Goal: Task Accomplishment & Management: Manage account settings

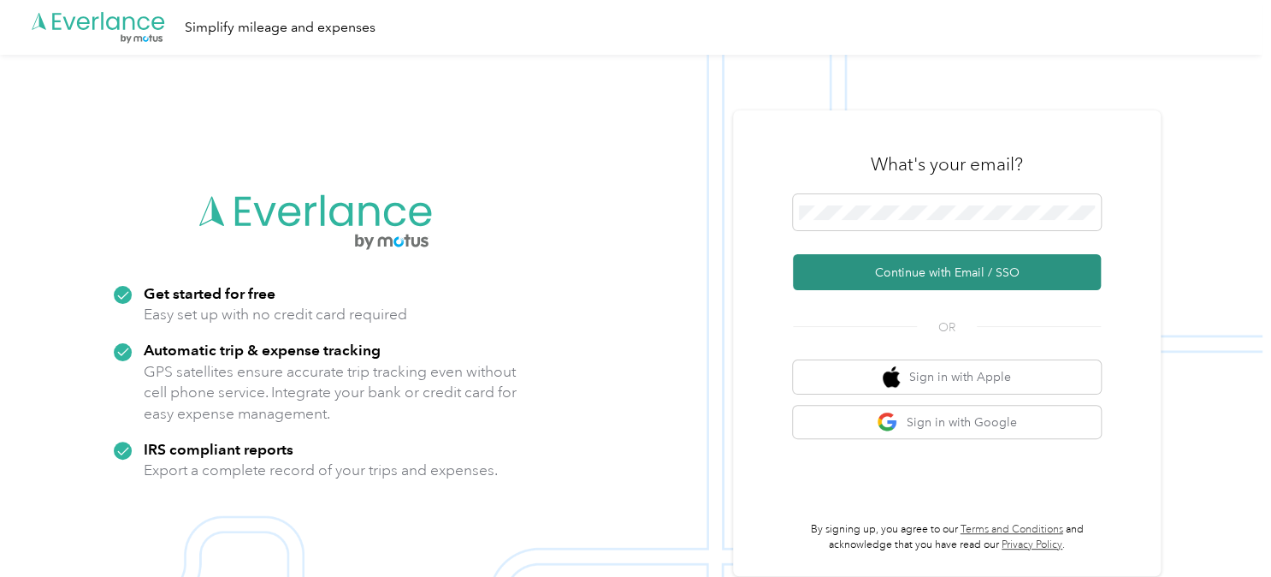
click at [886, 277] on button "Continue with Email / SSO" at bounding box center [947, 272] width 308 height 36
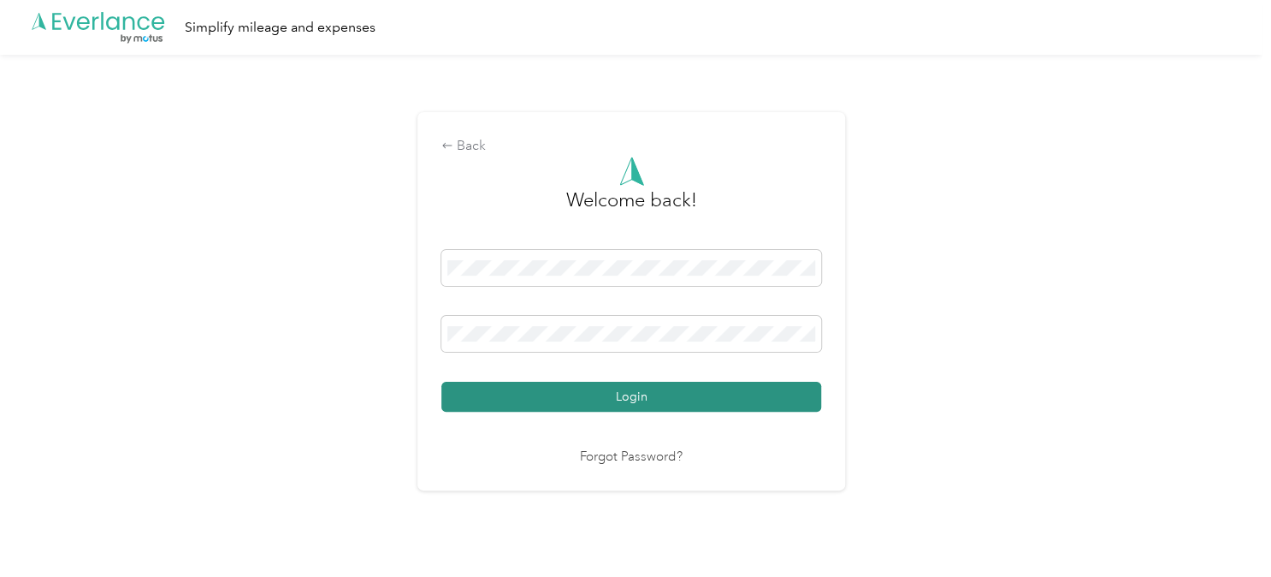
click at [695, 391] on button "Login" at bounding box center [631, 396] width 380 height 30
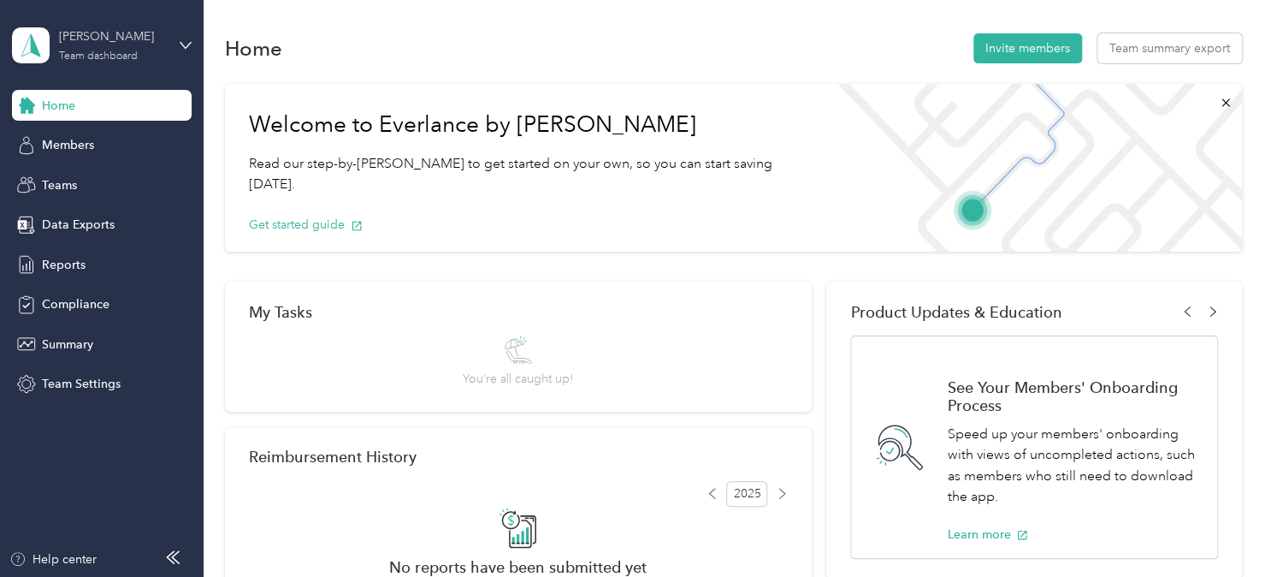
click at [138, 52] on div "Team dashboard" at bounding box center [98, 56] width 79 height 10
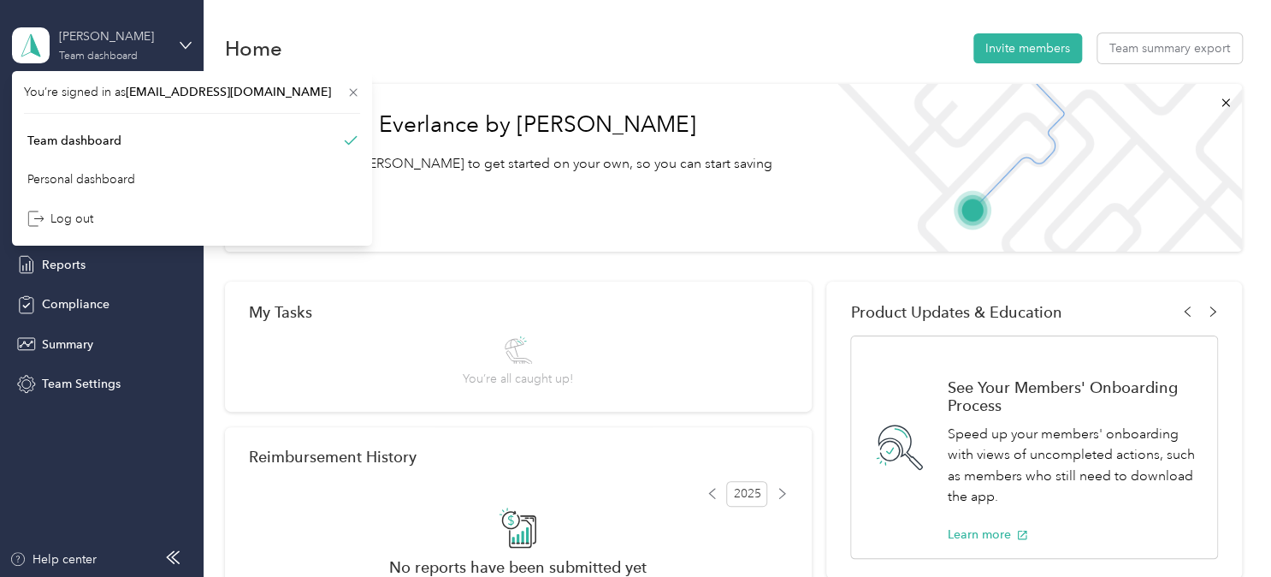
click at [138, 52] on div "Team dashboard" at bounding box center [98, 56] width 79 height 10
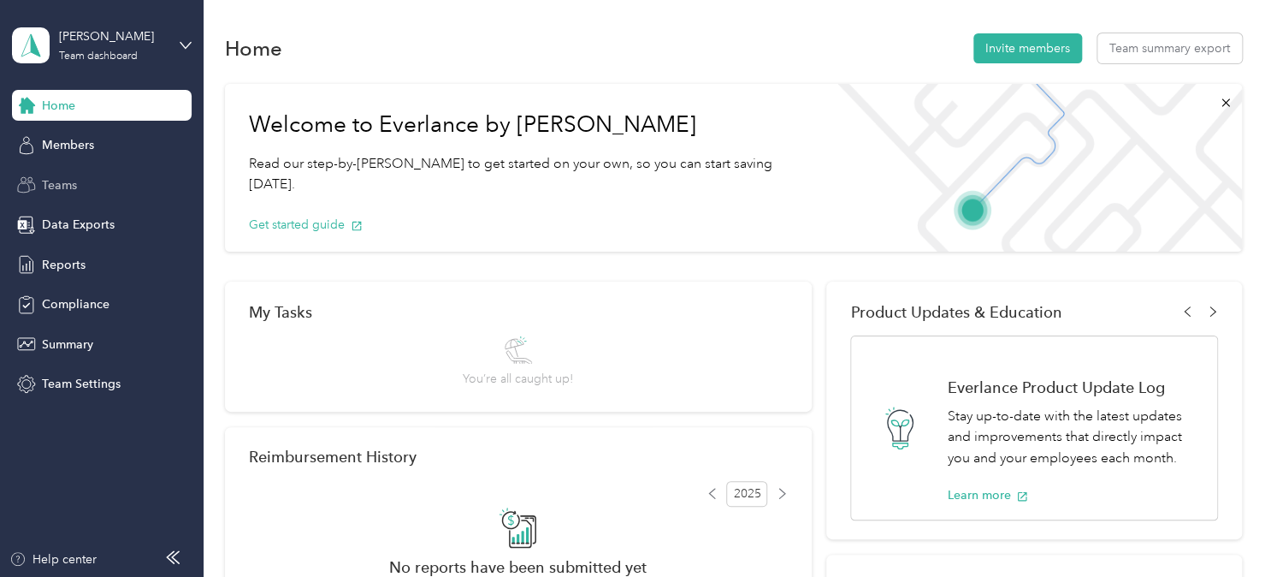
click at [101, 189] on div "Teams" at bounding box center [102, 184] width 180 height 31
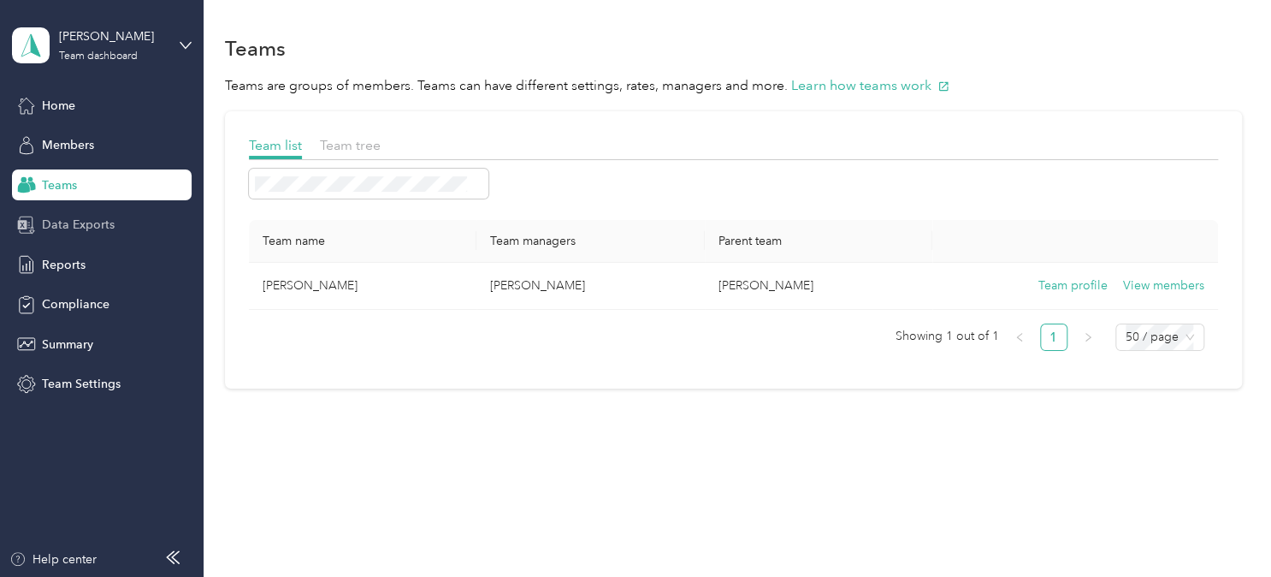
click at [89, 227] on span "Data Exports" at bounding box center [78, 225] width 73 height 18
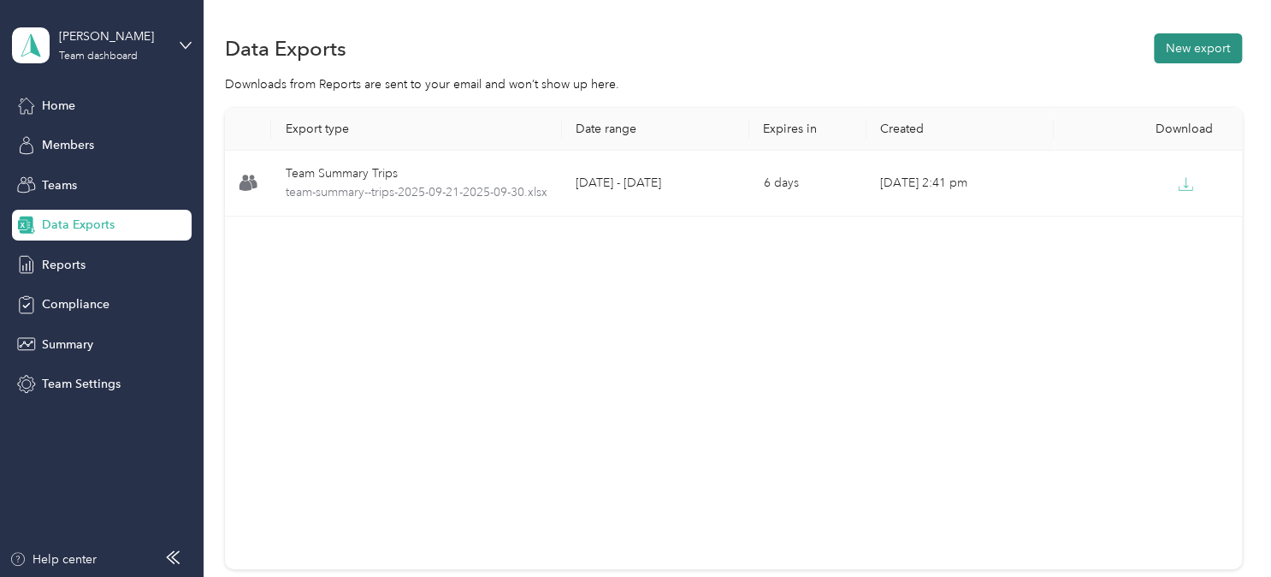
click at [1205, 44] on button "New export" at bounding box center [1198, 48] width 88 height 30
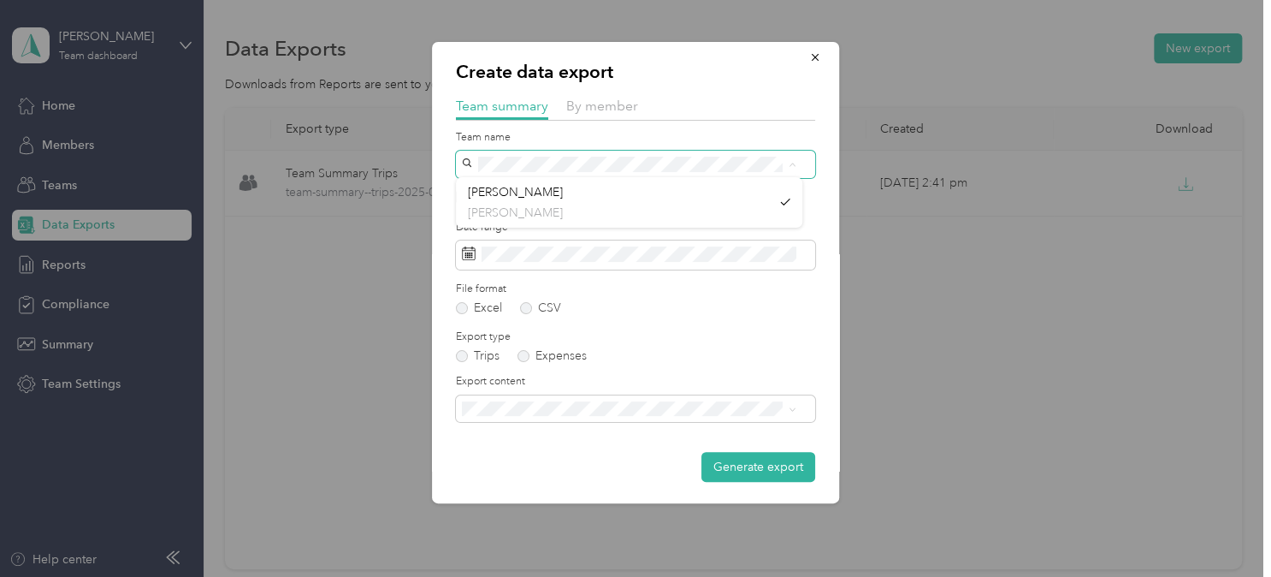
scroll to position [8, 0]
click at [547, 470] on div "Summary and full trips list" at bounding box center [629, 467] width 322 height 18
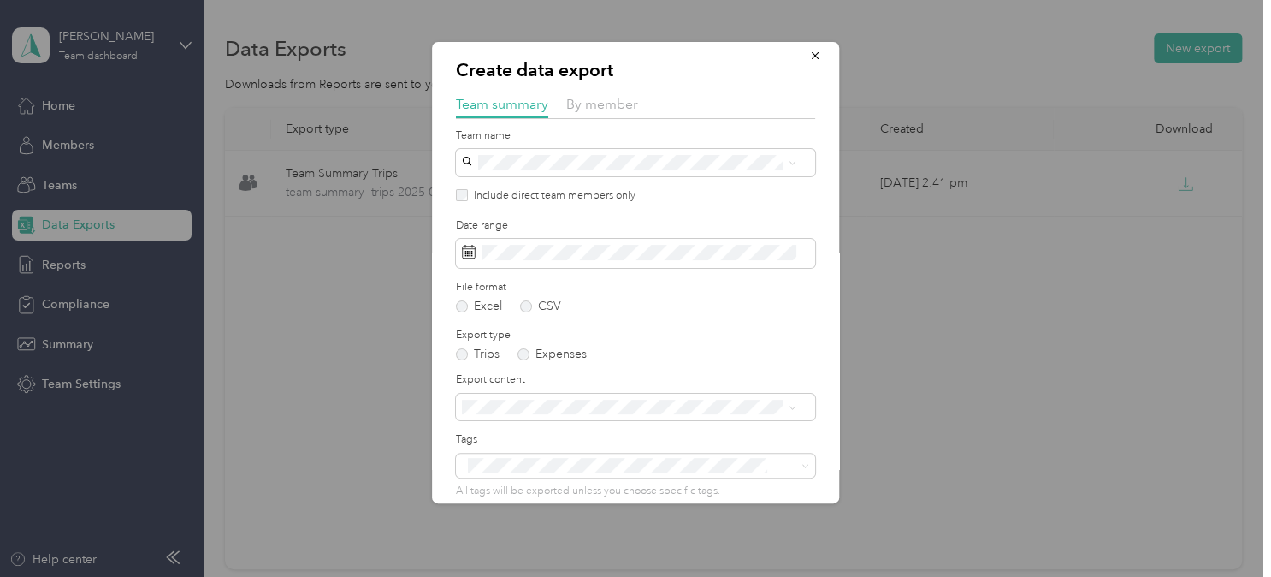
scroll to position [86, 0]
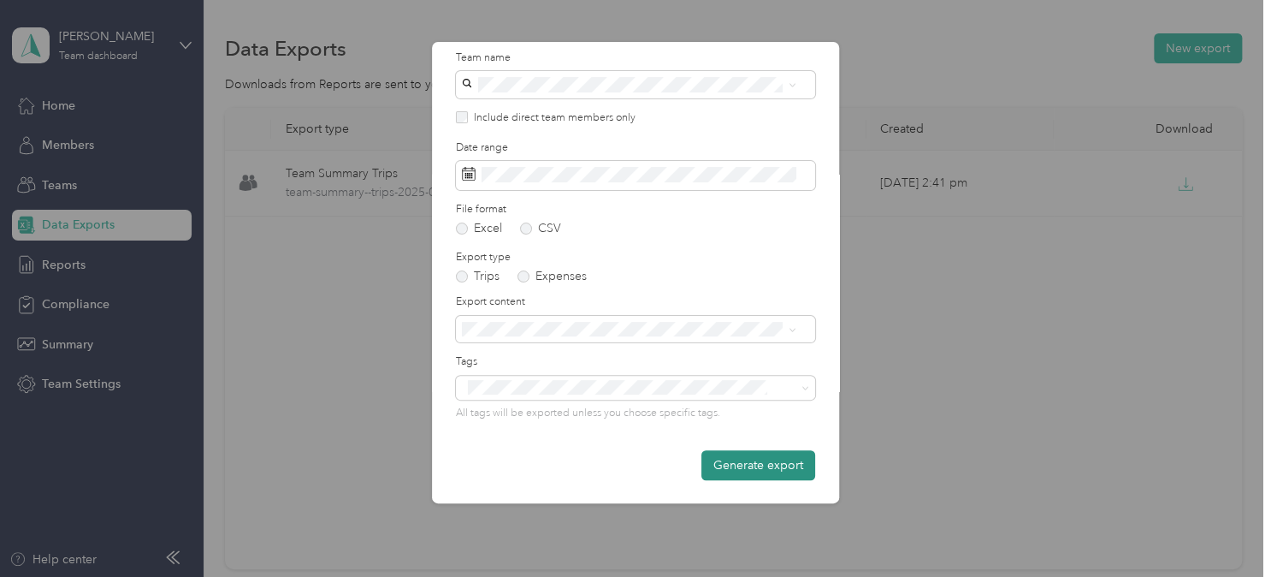
click at [759, 459] on button "Generate export" at bounding box center [758, 465] width 114 height 30
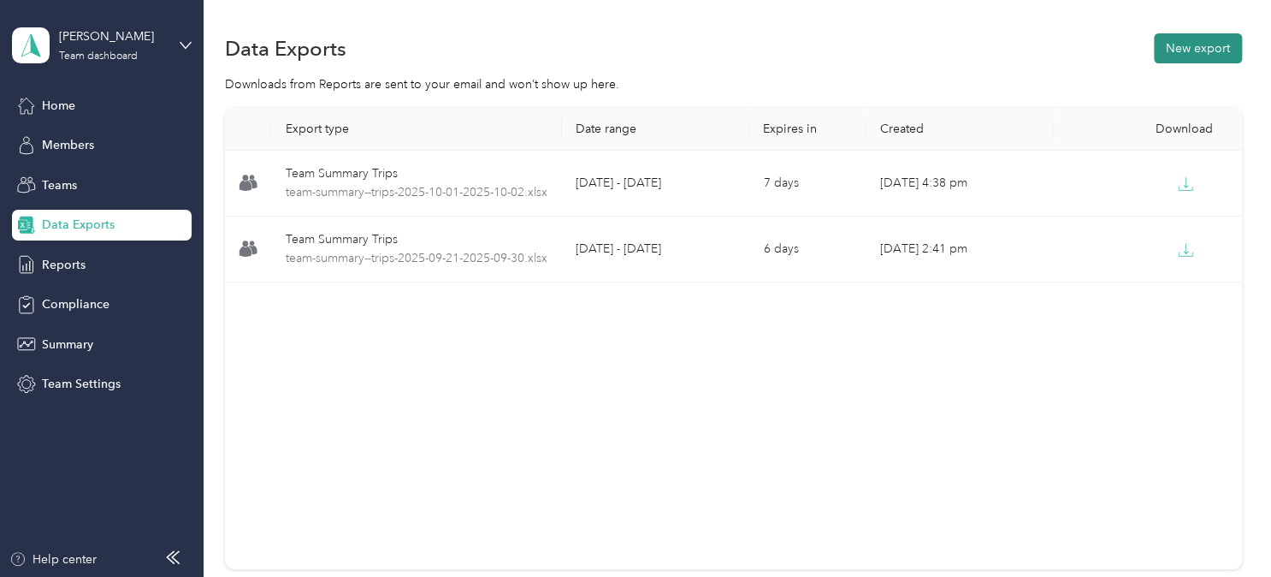
click at [1187, 44] on button "New export" at bounding box center [1198, 48] width 88 height 30
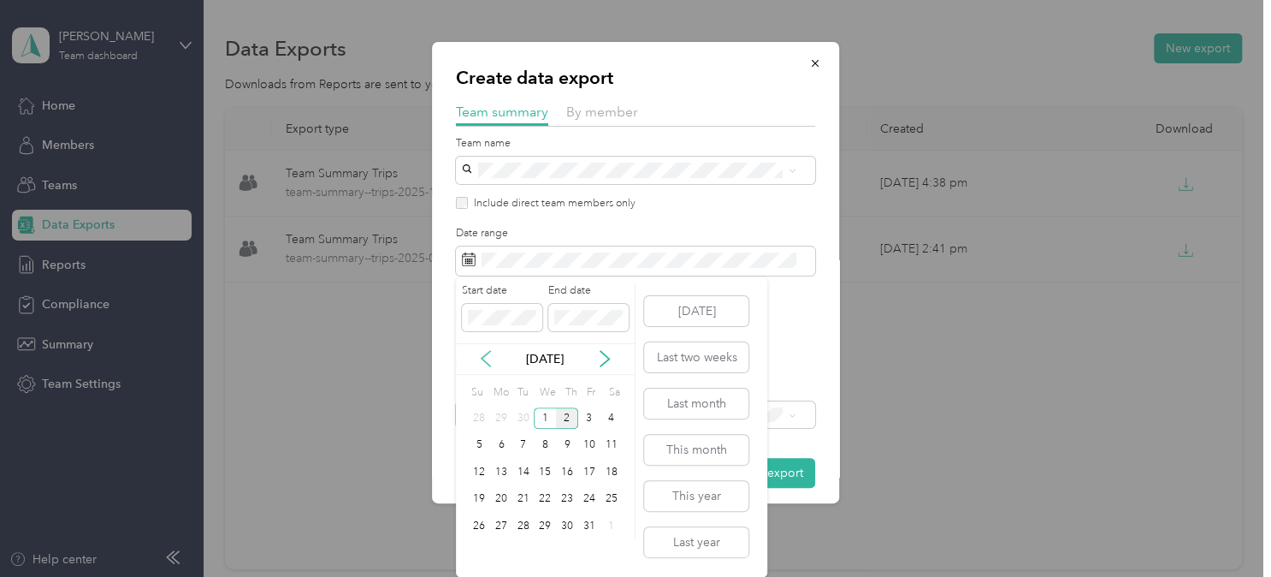
drag, startPoint x: 486, startPoint y: 350, endPoint x: 480, endPoint y: 358, distance: 9.8
click at [485, 350] on icon at bounding box center [485, 358] width 17 height 17
click at [479, 495] on div "21" at bounding box center [479, 498] width 22 height 21
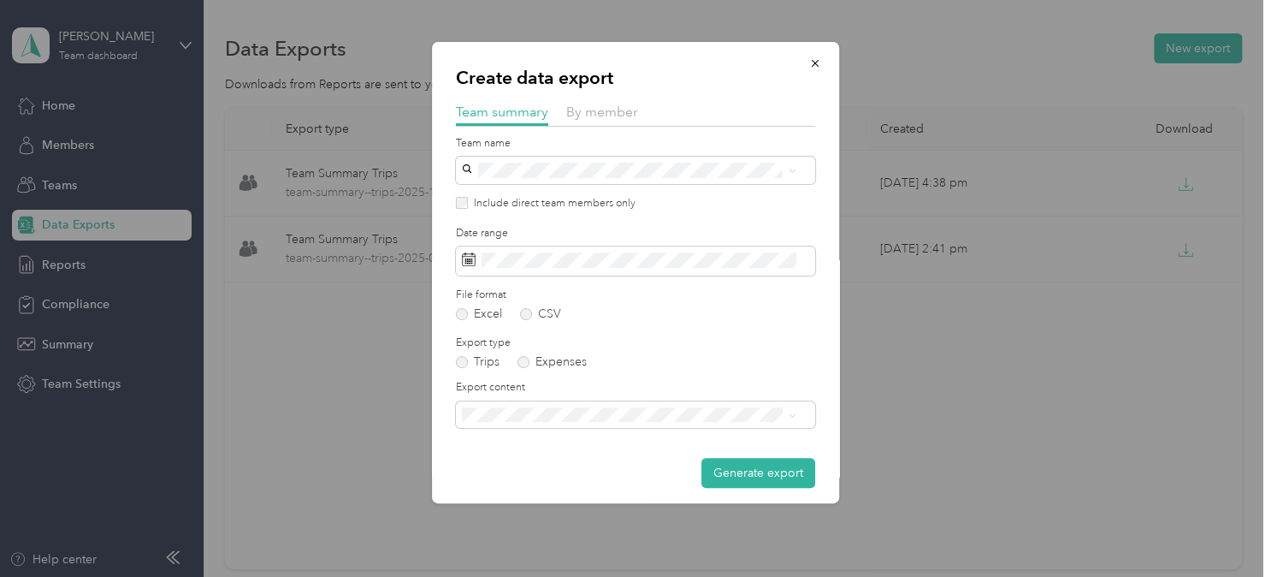
click at [764, 239] on label "Date range" at bounding box center [635, 233] width 359 height 15
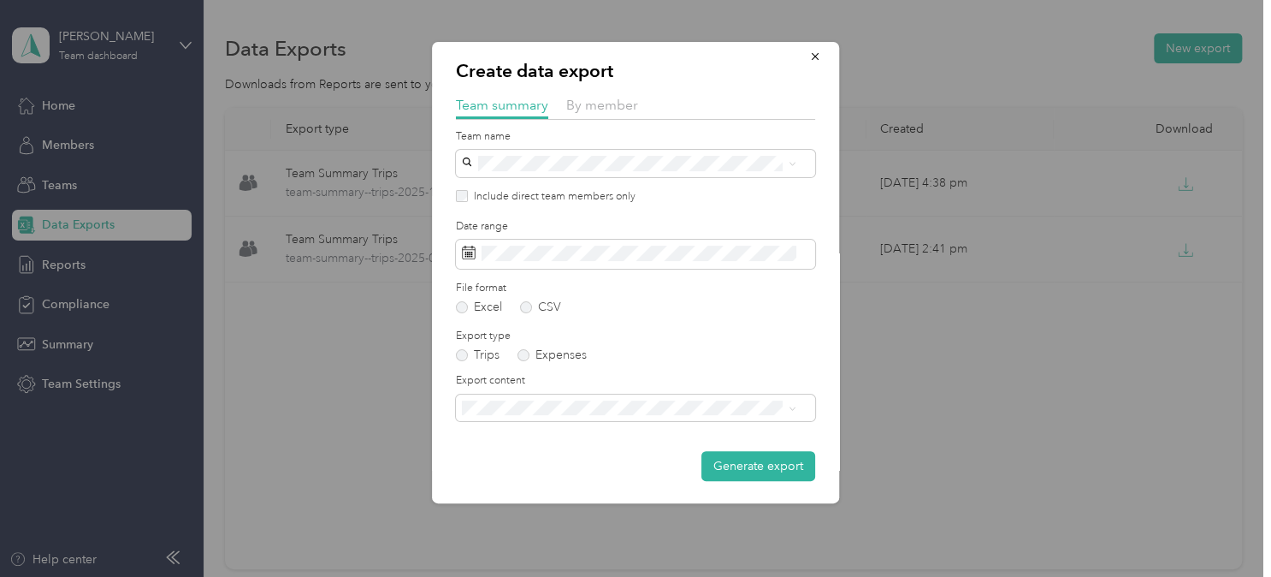
scroll to position [8, 0]
click at [617, 464] on div "Summary and full trips list" at bounding box center [629, 467] width 322 height 18
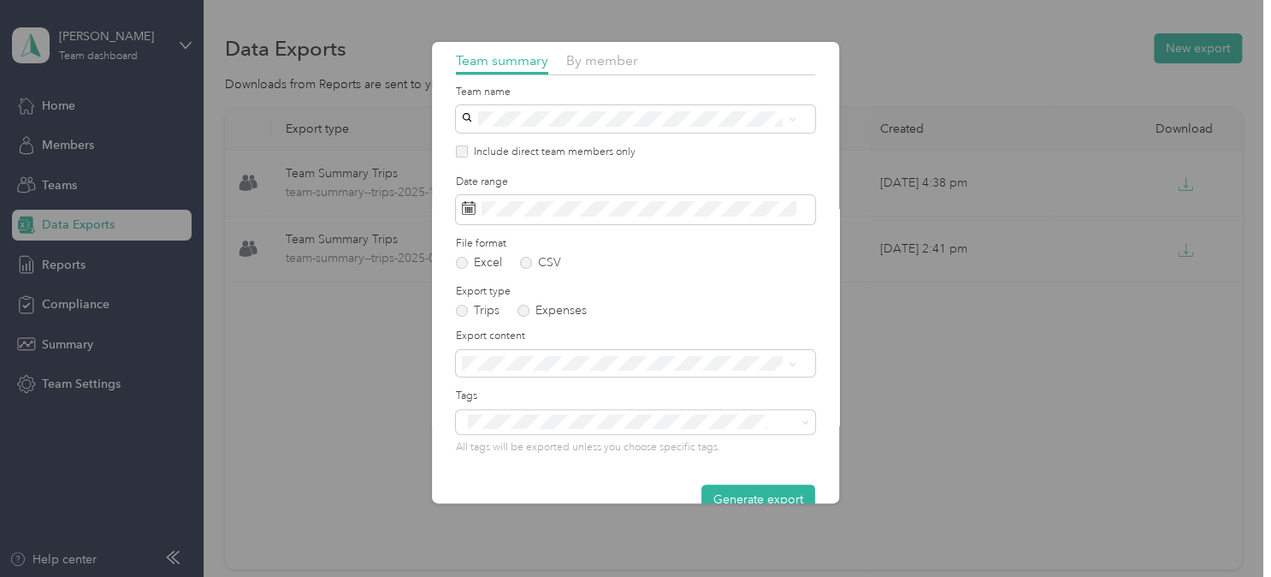
scroll to position [86, 0]
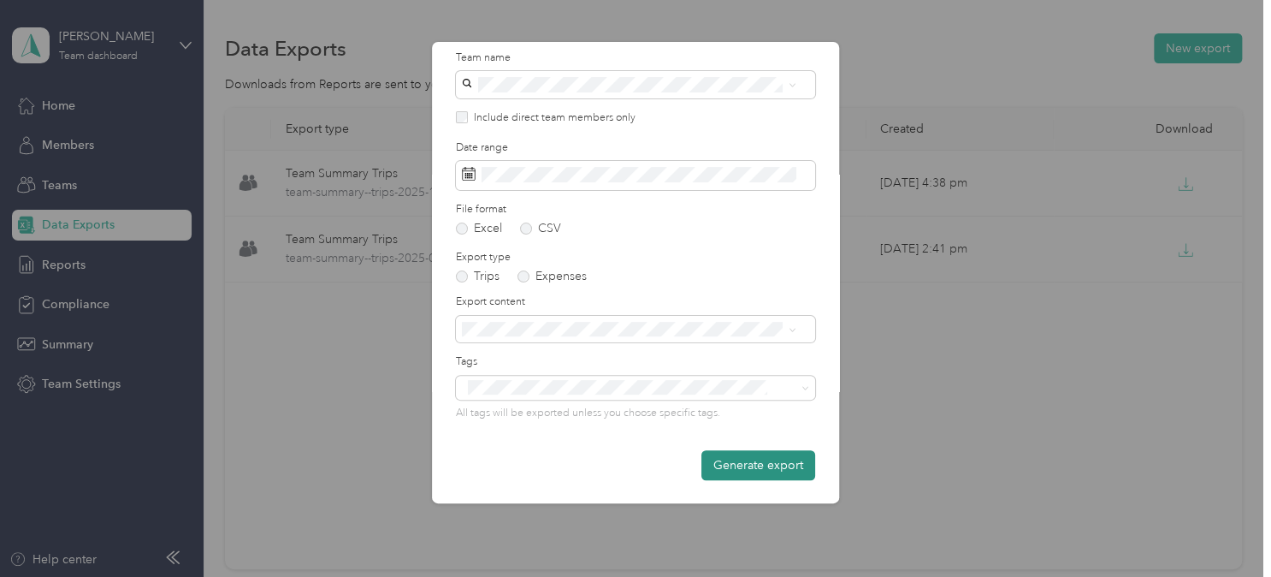
click at [727, 460] on button "Generate export" at bounding box center [758, 465] width 114 height 30
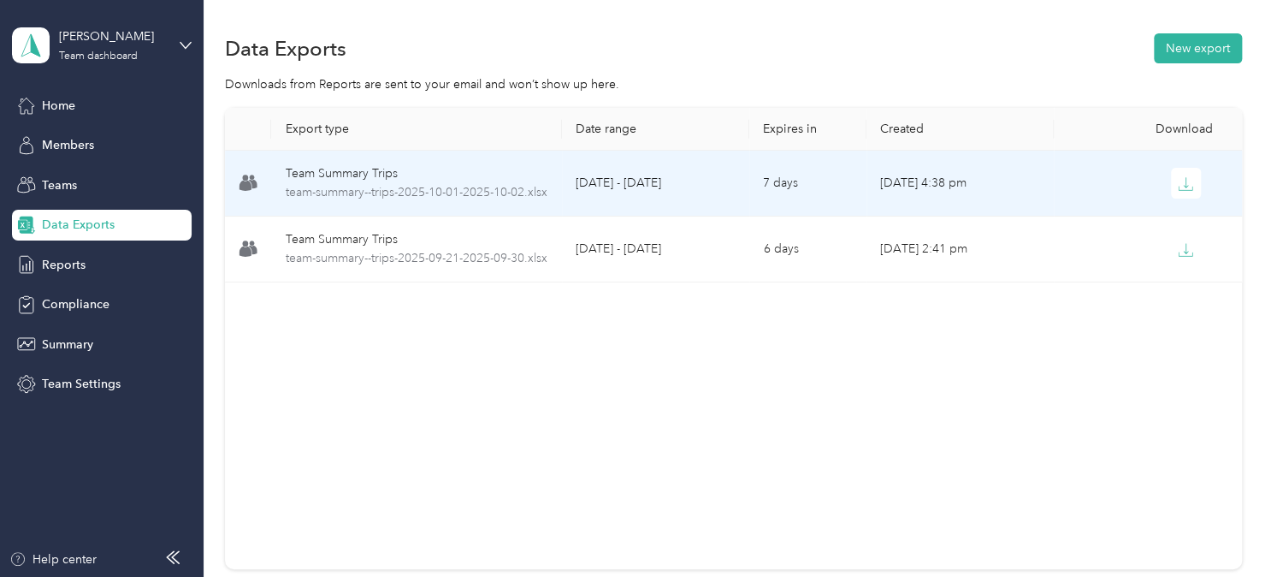
drag, startPoint x: 380, startPoint y: 181, endPoint x: 809, endPoint y: 435, distance: 498.5
click at [809, 435] on div "Export type Date range Expires in Created Download Team Summary Trips team-summ…" at bounding box center [733, 338] width 1017 height 461
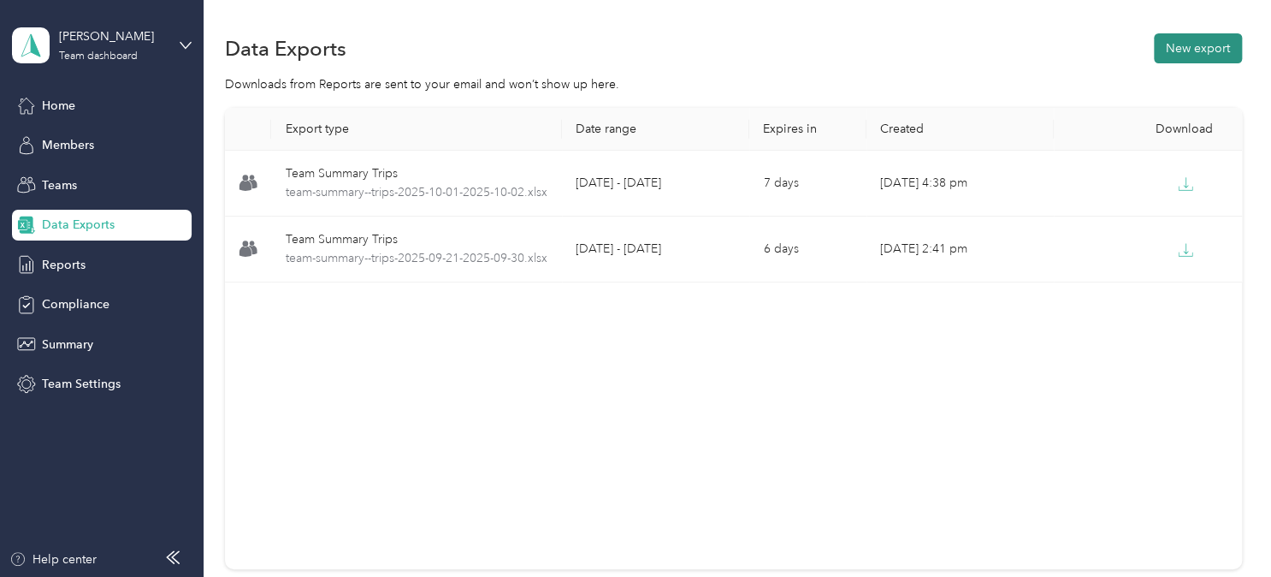
click at [1201, 55] on button "New export" at bounding box center [1198, 48] width 88 height 30
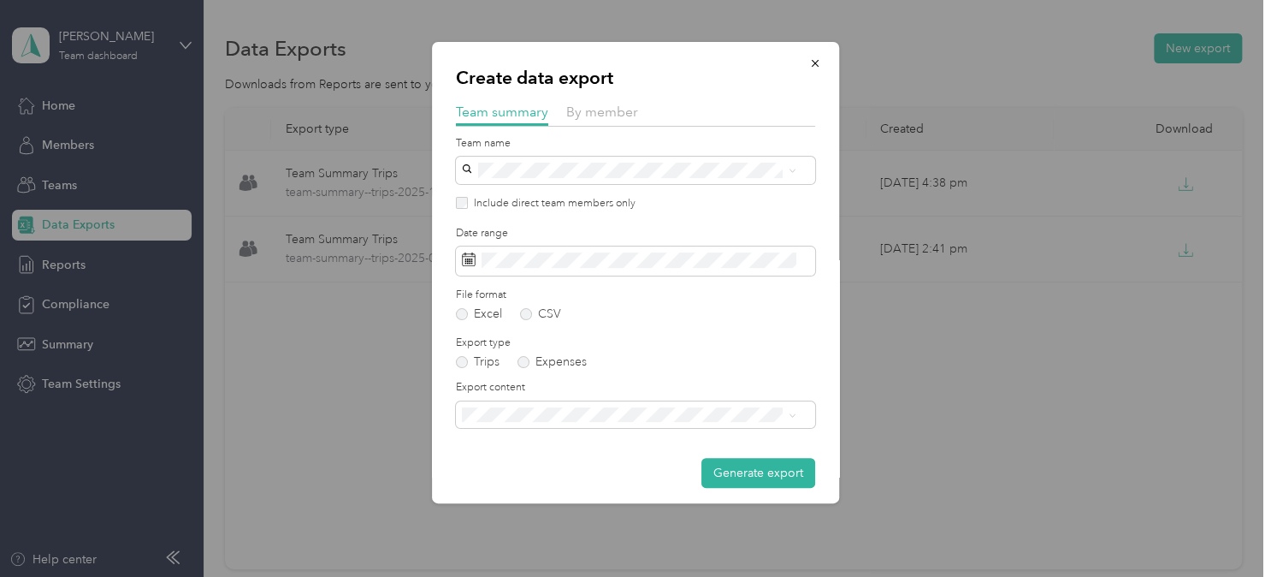
click at [951, 287] on div "Create data export Team summary By member Team name Include direct team members…" at bounding box center [839, 275] width 407 height 466
click at [809, 60] on icon "button" at bounding box center [815, 63] width 12 height 12
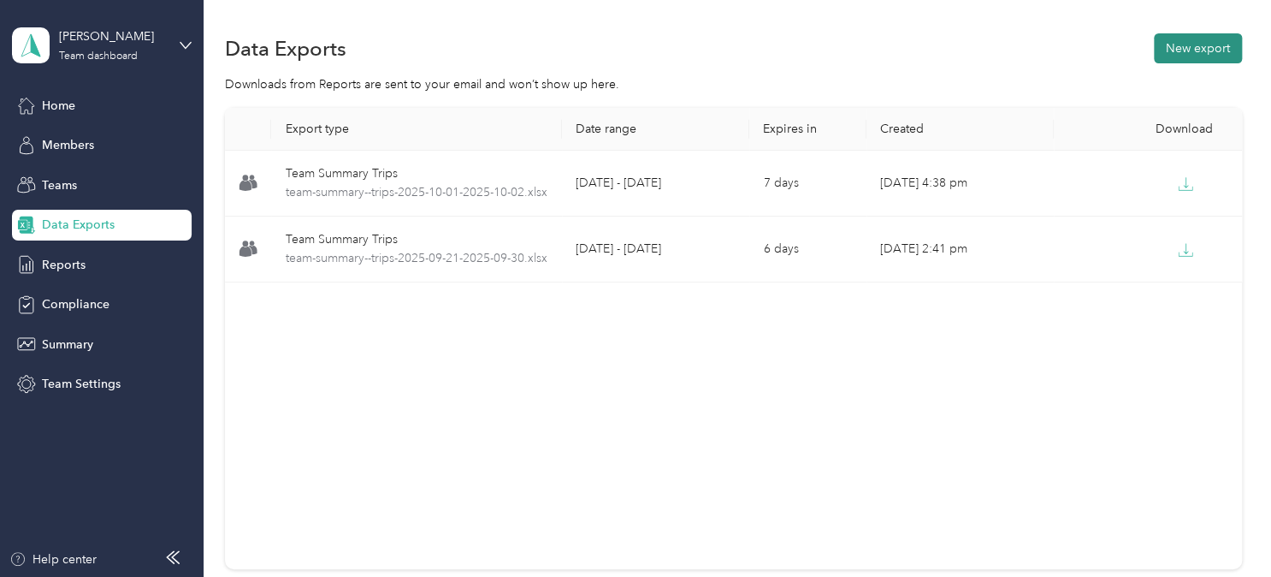
click at [1182, 51] on button "New export" at bounding box center [1198, 48] width 88 height 30
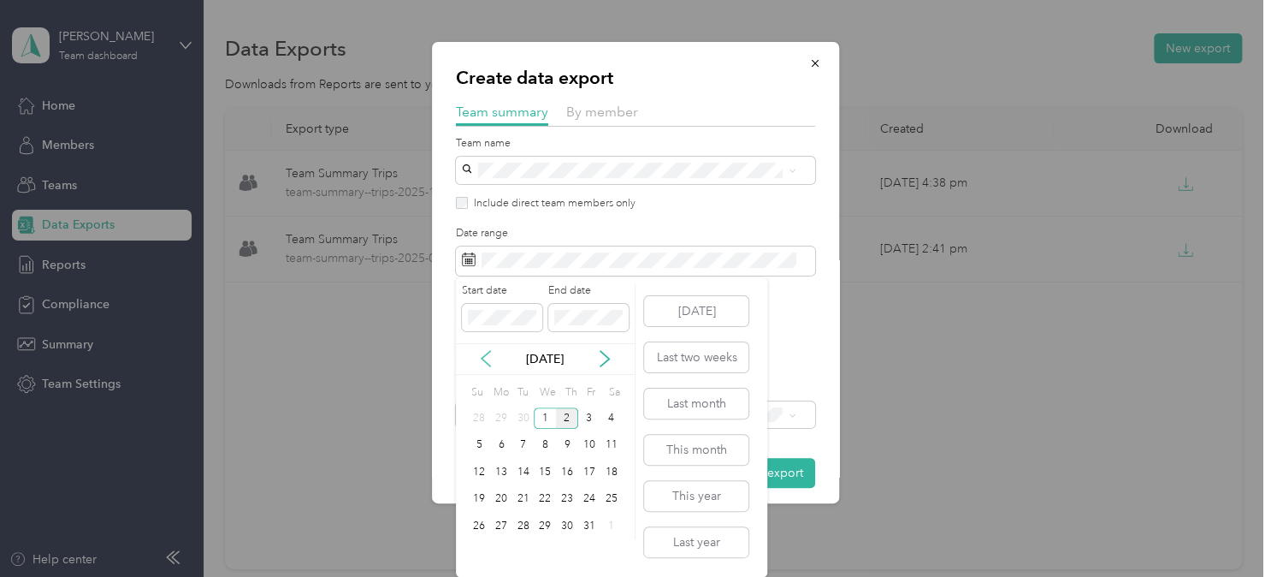
click at [486, 358] on icon at bounding box center [485, 358] width 17 height 17
click at [479, 505] on div "21" at bounding box center [479, 498] width 22 height 21
click at [524, 529] on div "30" at bounding box center [523, 525] width 22 height 21
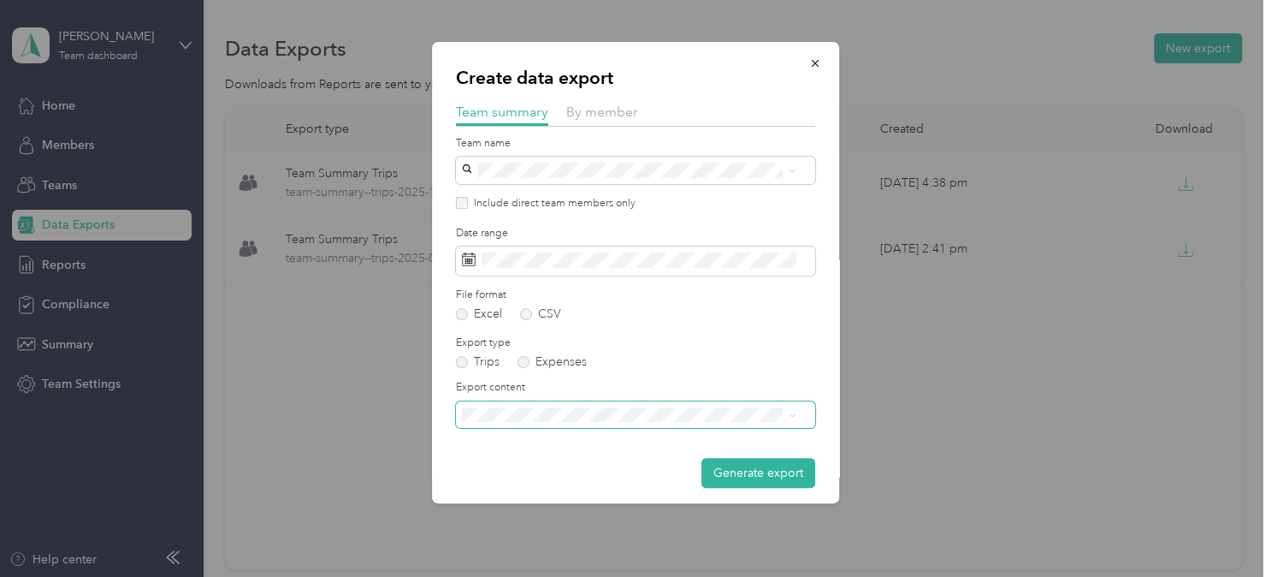
scroll to position [8, 0]
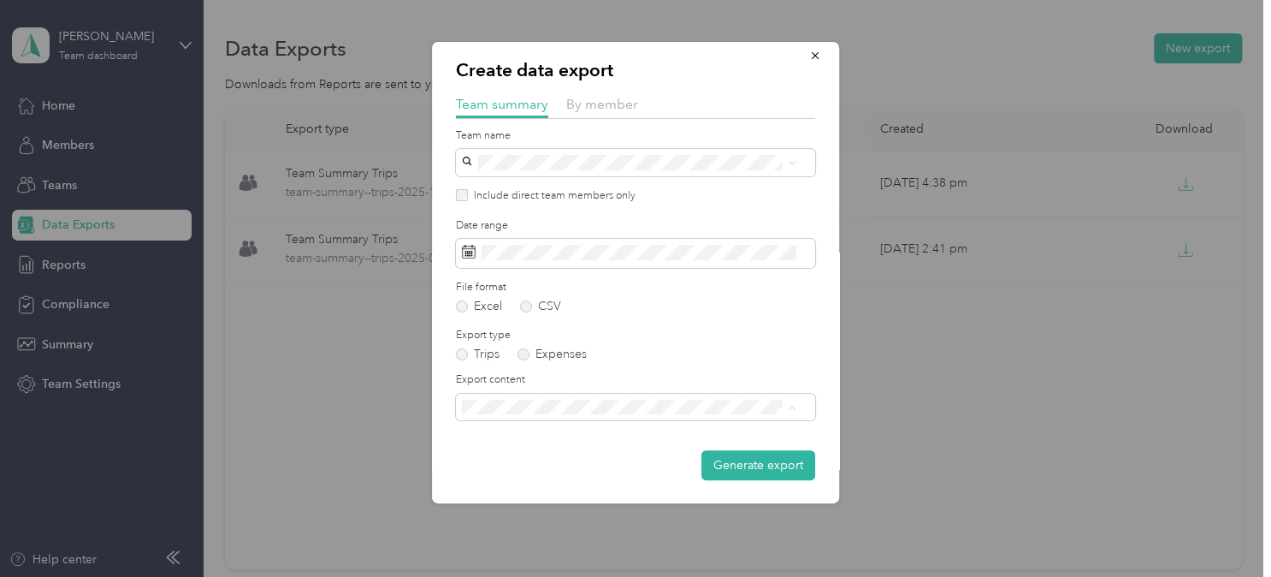
click at [582, 461] on span "Summary and full trips list" at bounding box center [536, 466] width 137 height 15
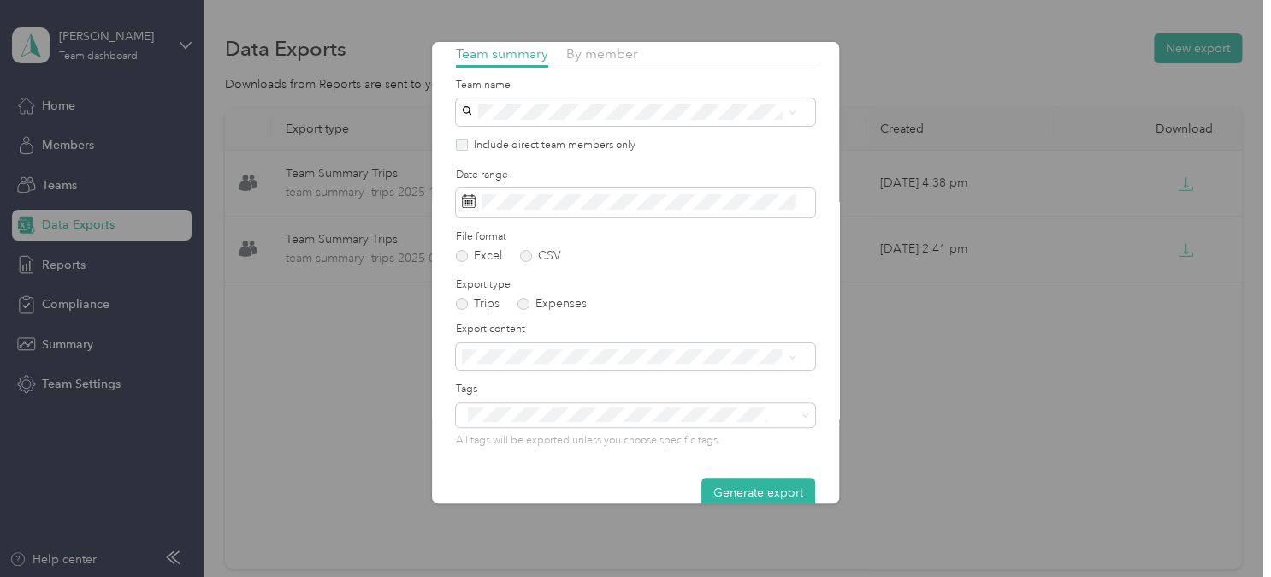
scroll to position [86, 0]
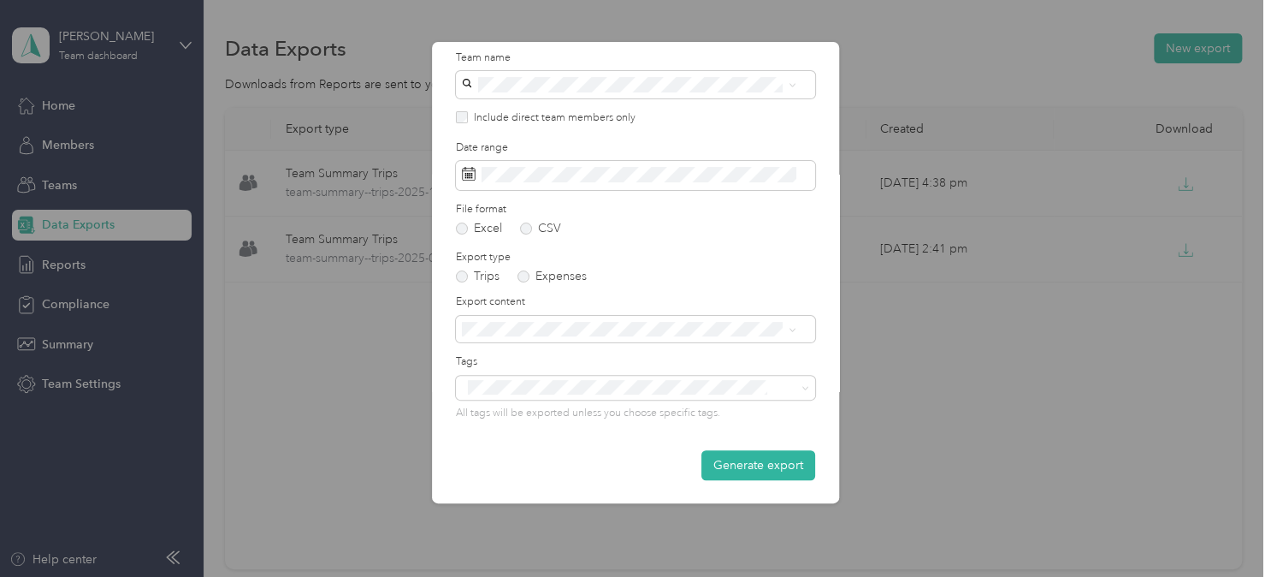
click at [705, 466] on button "Generate export" at bounding box center [758, 465] width 114 height 30
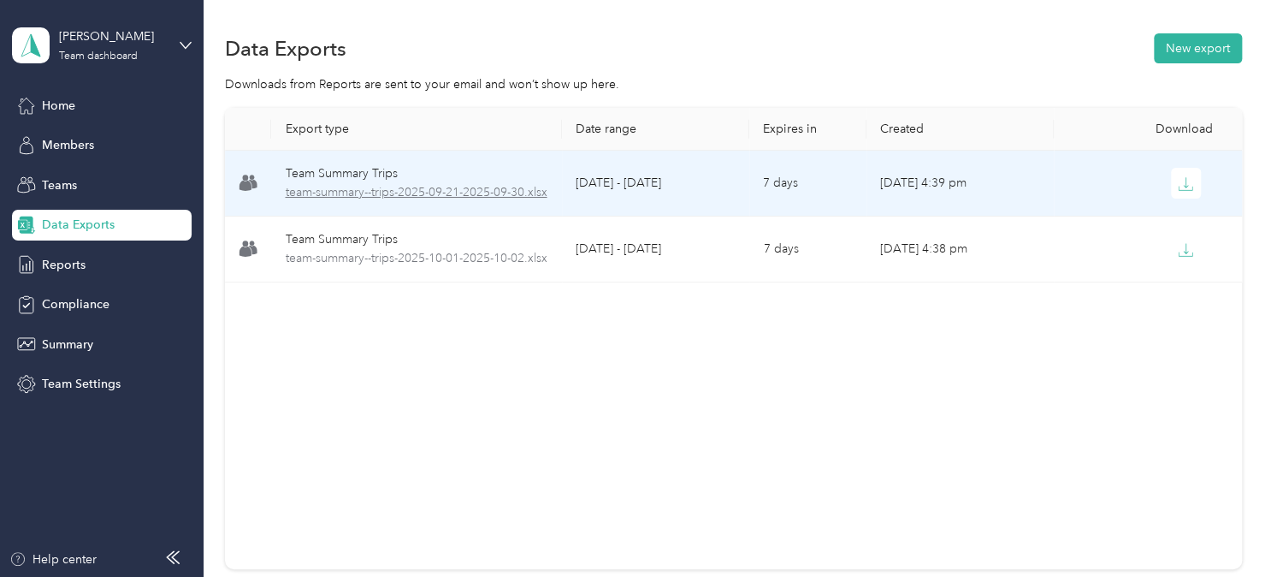
click at [393, 192] on span "team-summary--trips-2025-09-21-2025-09-30.xlsx" at bounding box center [416, 192] width 263 height 19
click at [1186, 180] on icon "button" at bounding box center [1185, 183] width 15 height 15
